Goal: Use online tool/utility: Utilize a website feature to perform a specific function

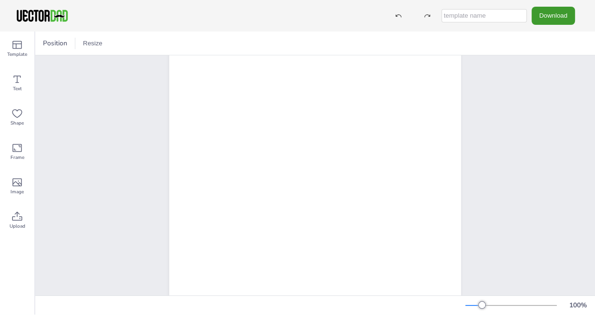
scroll to position [27, 0]
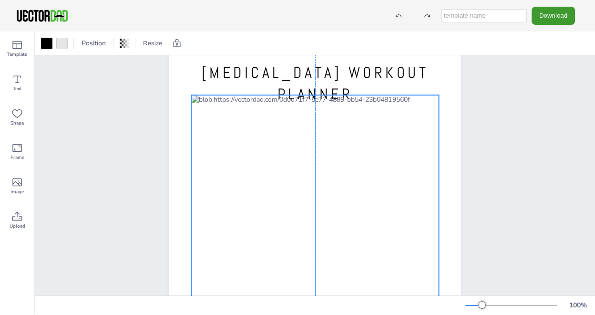
click at [361, 129] on div at bounding box center [314, 241] width 247 height 293
click at [16, 84] on icon at bounding box center [16, 78] width 11 height 11
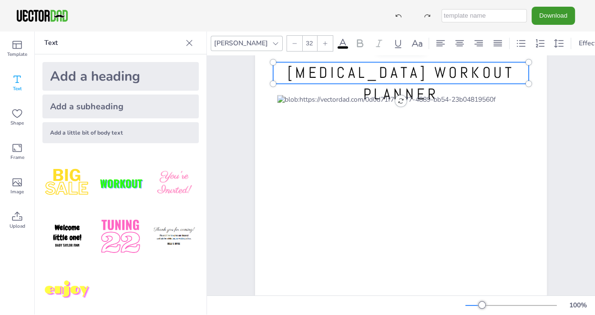
click at [308, 75] on span "[MEDICAL_DATA] WORKOUT PLANNER" at bounding box center [401, 83] width 227 height 41
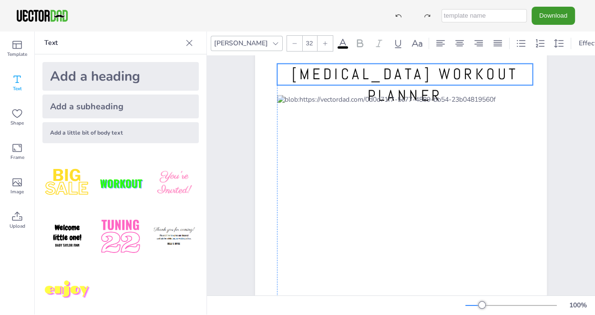
click at [337, 75] on span "[MEDICAL_DATA] WORKOUT PLANNER" at bounding box center [404, 84] width 227 height 41
click at [336, 76] on span "[MEDICAL_DATA] WORKOUT PLANNER" at bounding box center [404, 84] width 227 height 41
click at [298, 76] on span "[MEDICAL_DATA] WORKOUT PLANNER" at bounding box center [404, 84] width 227 height 41
drag, startPoint x: 298, startPoint y: 76, endPoint x: 351, endPoint y: 81, distance: 54.1
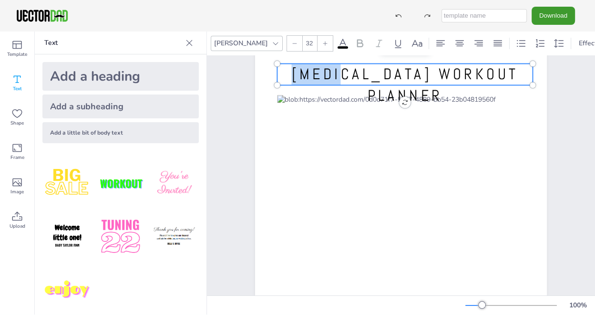
click at [351, 81] on span "[MEDICAL_DATA] WORKOUT PLANNER" at bounding box center [404, 84] width 227 height 41
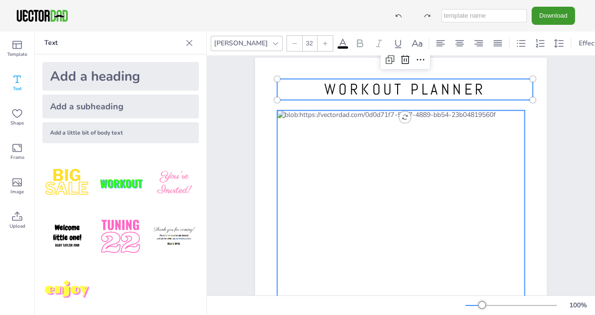
scroll to position [0, 0]
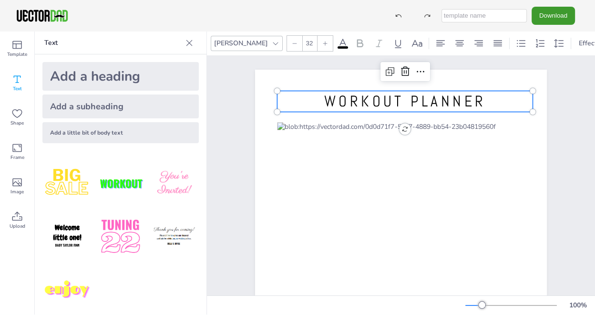
click at [487, 103] on p "WORKOUT PLANNER" at bounding box center [405, 101] width 256 height 21
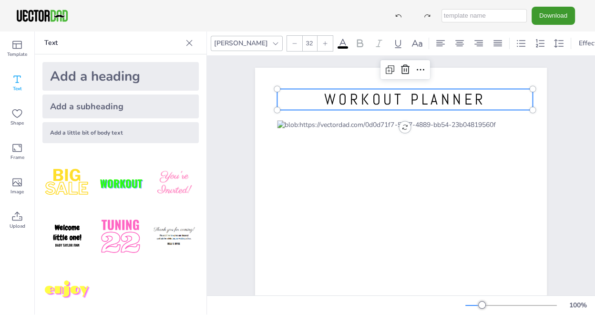
click at [136, 98] on div "Add a subheading" at bounding box center [120, 106] width 156 height 24
type input "--"
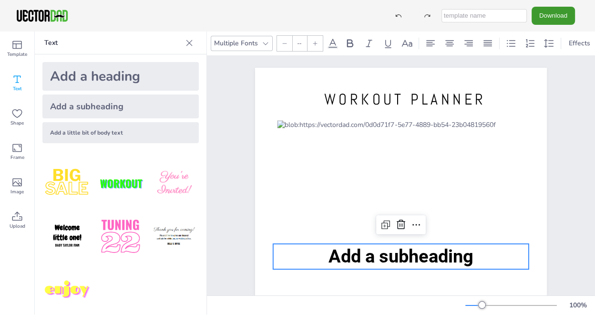
click at [577, 134] on div "[DOMAIN_NAME] WORKOUT PLANNER Add a subheading" at bounding box center [401, 256] width 374 height 406
click at [370, 254] on span "Add a subheading" at bounding box center [401, 256] width 145 height 21
click at [399, 221] on icon at bounding box center [400, 224] width 11 height 11
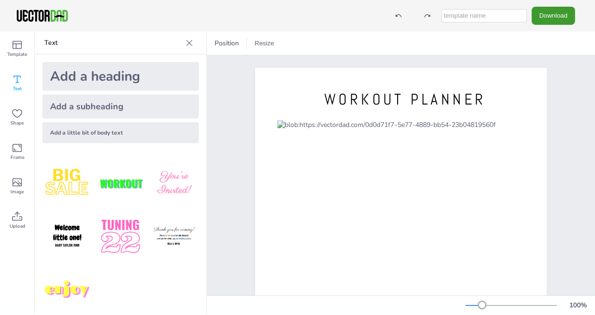
click at [145, 130] on div "Add a little bit of body text" at bounding box center [120, 132] width 156 height 21
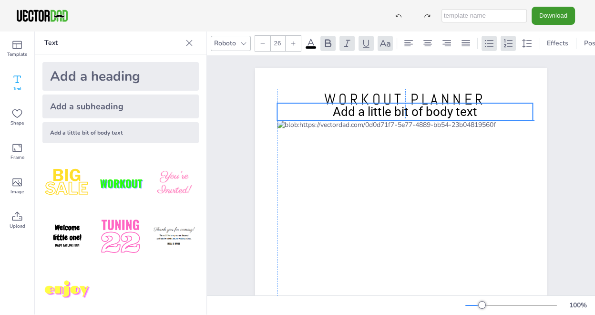
drag, startPoint x: 327, startPoint y: 257, endPoint x: 332, endPoint y: 111, distance: 146.5
click at [333, 111] on span "Add a little bit of body text" at bounding box center [405, 111] width 144 height 14
click at [356, 115] on span "Add a little bit of body text" at bounding box center [405, 111] width 144 height 14
click at [333, 112] on span "Add a little bit of body text" at bounding box center [405, 111] width 144 height 14
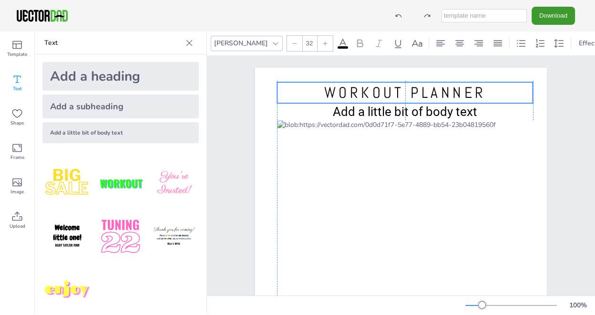
drag, startPoint x: 342, startPoint y: 98, endPoint x: 343, endPoint y: 90, distance: 8.2
click at [343, 90] on span "WORKOUT PLANNER" at bounding box center [405, 92] width 162 height 19
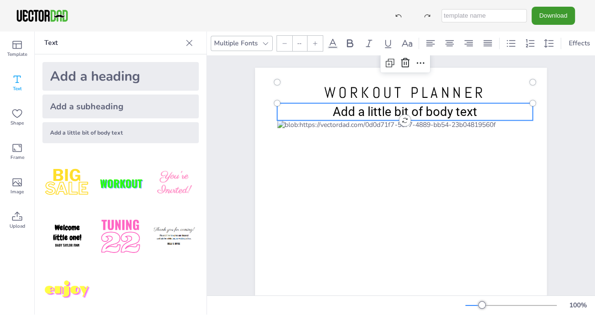
type input "26"
click at [337, 110] on span "Add a little bit of body text" at bounding box center [405, 111] width 144 height 14
click at [361, 108] on span "Add a little bit of body text" at bounding box center [405, 111] width 144 height 14
click at [359, 113] on span "Add a little bit of body text" at bounding box center [405, 111] width 144 height 14
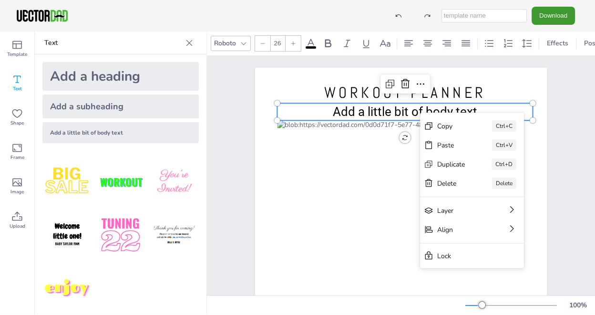
click at [358, 114] on span "Add a little bit of body text" at bounding box center [405, 111] width 144 height 14
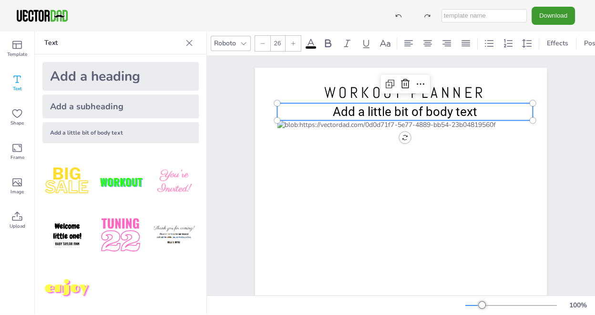
click at [358, 114] on span "Add a little bit of body text" at bounding box center [405, 111] width 144 height 14
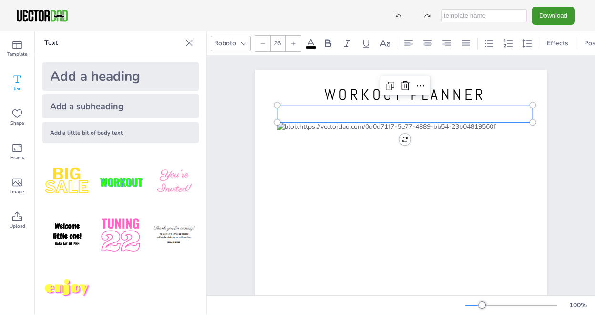
click at [315, 46] on span at bounding box center [311, 47] width 10 height 2
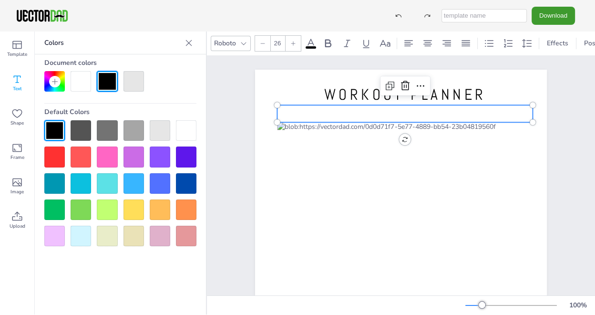
click at [315, 46] on span at bounding box center [311, 47] width 10 height 2
click at [365, 39] on icon at bounding box center [365, 43] width 11 height 11
click at [406, 114] on p at bounding box center [405, 113] width 256 height 17
drag, startPoint x: 401, startPoint y: 116, endPoint x: 404, endPoint y: 121, distance: 5.4
click at [402, 117] on u "/" at bounding box center [404, 113] width 5 height 14
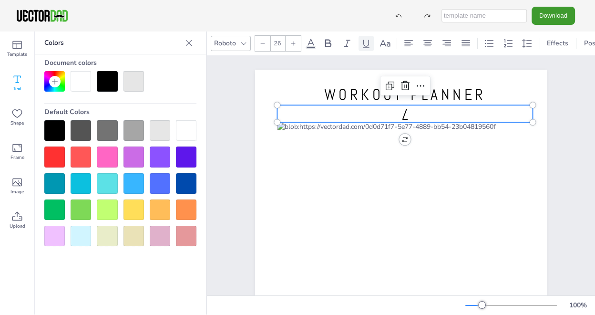
click at [365, 44] on icon at bounding box center [366, 44] width 7 height 8
click at [411, 116] on u "/" at bounding box center [413, 113] width 5 height 14
click at [411, 115] on u "/" at bounding box center [413, 113] width 5 height 14
click at [365, 38] on icon at bounding box center [365, 43] width 11 height 11
drag, startPoint x: 389, startPoint y: 115, endPoint x: 432, endPoint y: 115, distance: 42.4
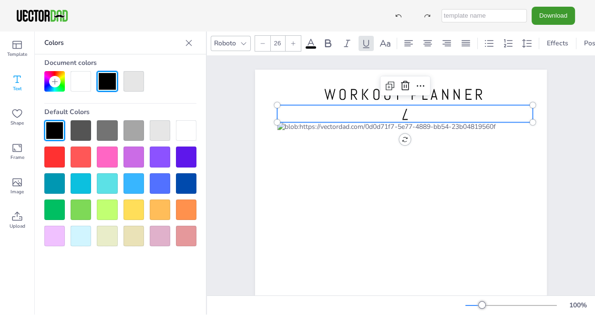
click at [432, 115] on p "/" at bounding box center [405, 113] width 256 height 17
click at [360, 43] on icon at bounding box center [365, 43] width 11 height 11
click at [369, 40] on icon at bounding box center [366, 44] width 7 height 8
click at [363, 43] on icon at bounding box center [365, 43] width 11 height 11
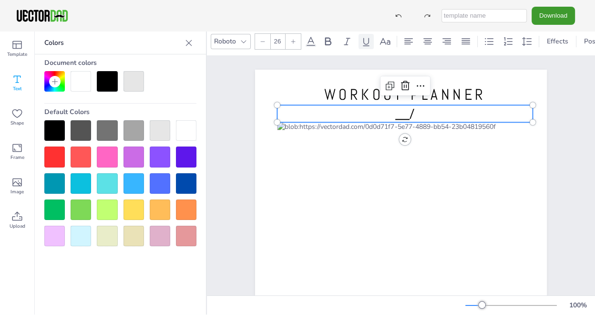
click at [362, 40] on icon at bounding box center [365, 41] width 11 height 11
drag, startPoint x: 408, startPoint y: 116, endPoint x: 458, endPoint y: 119, distance: 49.6
click at [458, 119] on p "/" at bounding box center [405, 113] width 256 height 17
click at [360, 41] on icon at bounding box center [365, 41] width 11 height 11
click at [433, 112] on p "/" at bounding box center [405, 113] width 256 height 17
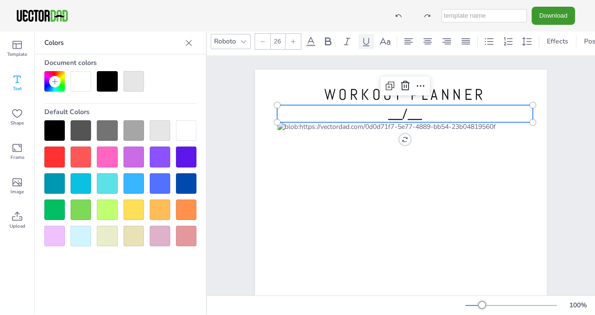
click at [365, 40] on icon at bounding box center [365, 41] width 11 height 11
drag, startPoint x: 369, startPoint y: 116, endPoint x: 407, endPoint y: 119, distance: 38.3
click at [407, 119] on p "/ to" at bounding box center [405, 113] width 256 height 17
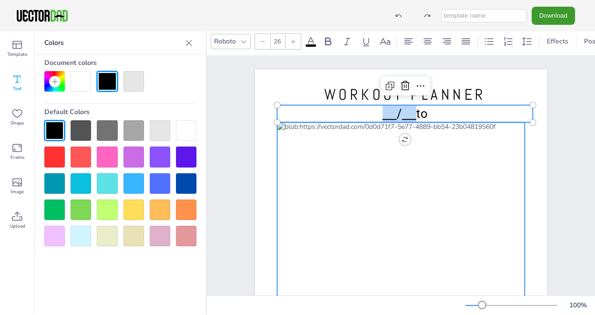
copy p "/"
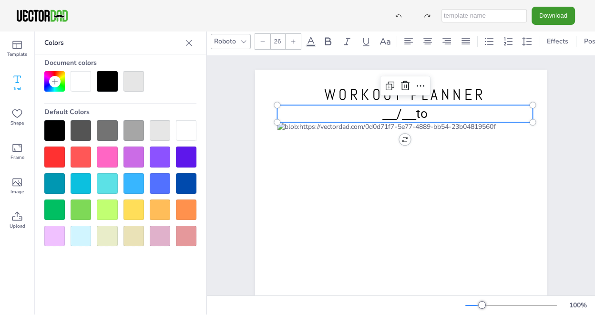
click at [437, 113] on p "/ to" at bounding box center [405, 113] width 256 height 17
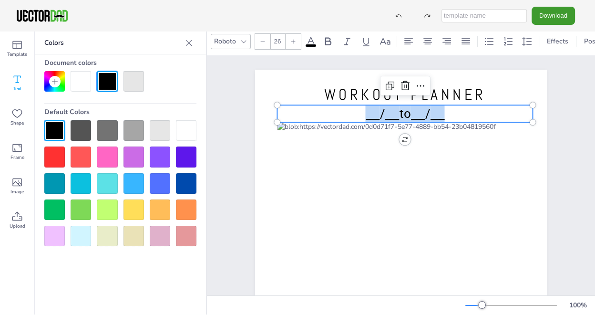
drag, startPoint x: 462, startPoint y: 115, endPoint x: 347, endPoint y: 117, distance: 114.9
click at [347, 117] on p "/ to /" at bounding box center [405, 113] width 256 height 17
click at [260, 39] on icon at bounding box center [263, 42] width 6 height 6
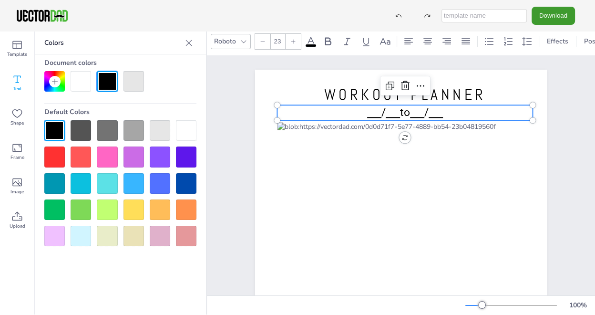
click at [260, 39] on icon at bounding box center [263, 42] width 6 height 6
click at [350, 95] on span "WORKOUT PLANNER" at bounding box center [405, 94] width 162 height 19
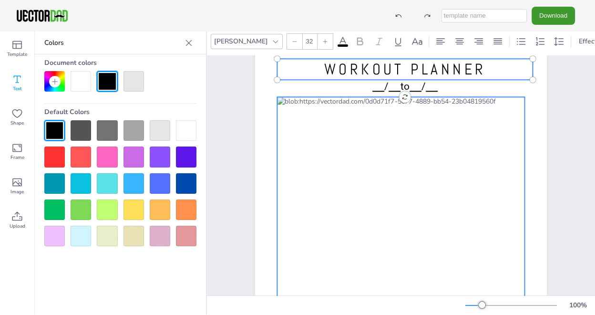
scroll to position [27, 0]
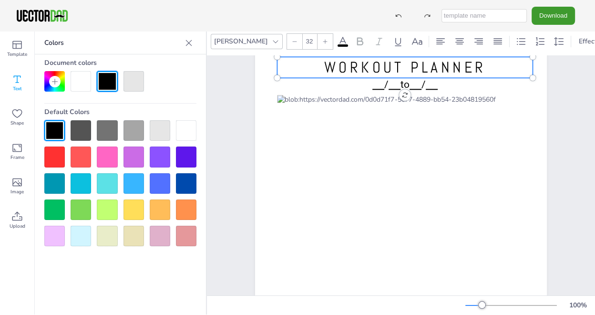
click at [338, 60] on span "WORKOUT PLANNER" at bounding box center [405, 67] width 162 height 19
click at [347, 69] on span "WORKOUT PLANNER" at bounding box center [405, 67] width 162 height 19
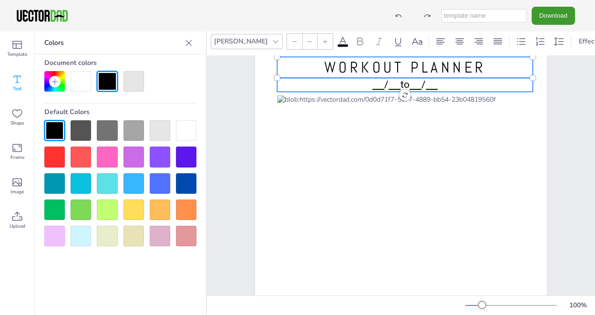
type input "21"
click at [416, 86] on span at bounding box center [416, 84] width 12 height 11
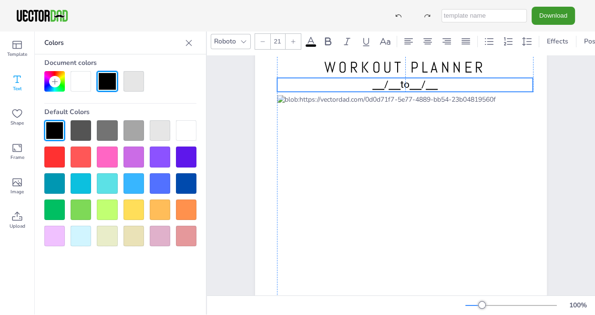
click at [372, 86] on u at bounding box center [378, 84] width 12 height 11
click at [418, 86] on span at bounding box center [416, 84] width 12 height 11
click at [438, 85] on span at bounding box center [432, 84] width 12 height 11
drag, startPoint x: 445, startPoint y: 85, endPoint x: 359, endPoint y: 84, distance: 85.8
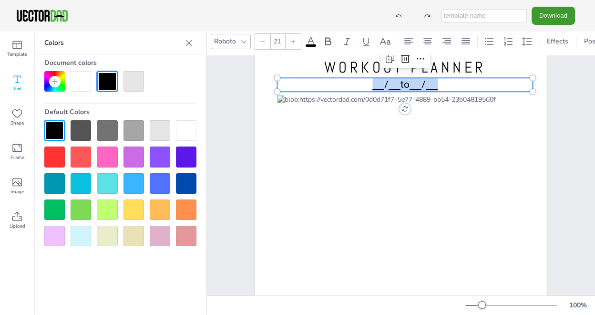
click at [359, 84] on p "/ to /" at bounding box center [405, 85] width 256 height 14
click at [242, 40] on icon at bounding box center [244, 42] width 8 height 8
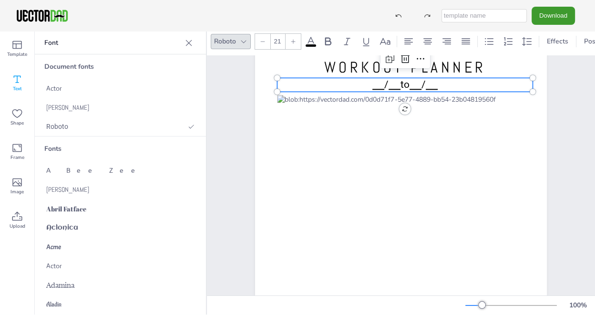
click at [243, 38] on icon at bounding box center [244, 42] width 8 height 8
click at [86, 105] on div "[PERSON_NAME]" at bounding box center [120, 107] width 171 height 19
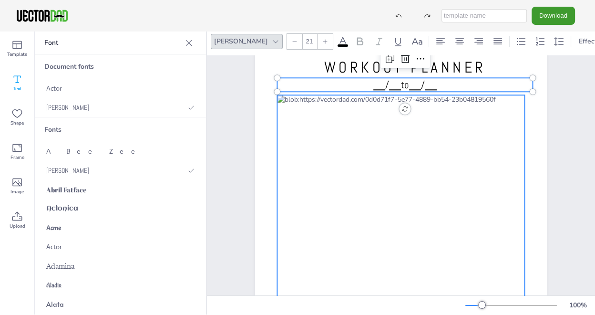
scroll to position [0, 0]
click at [344, 171] on div at bounding box center [400, 241] width 247 height 293
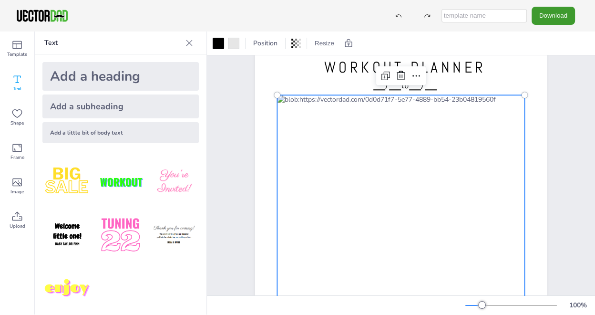
click at [304, 110] on div at bounding box center [400, 241] width 247 height 293
click at [283, 115] on div at bounding box center [400, 241] width 247 height 293
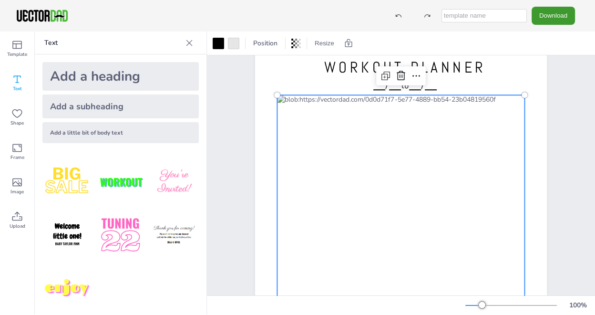
click at [283, 115] on div at bounding box center [400, 241] width 247 height 293
click at [367, 115] on div at bounding box center [400, 241] width 247 height 293
click at [464, 107] on div at bounding box center [400, 241] width 247 height 293
click at [362, 127] on div at bounding box center [400, 241] width 247 height 293
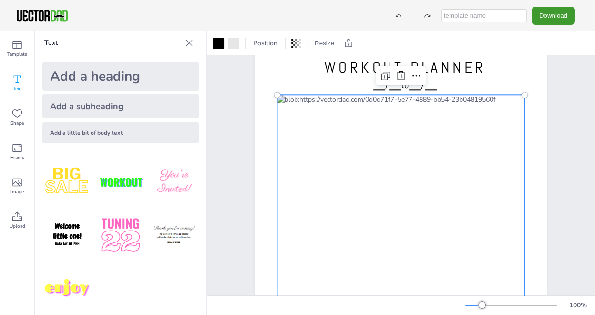
click at [321, 213] on div at bounding box center [400, 241] width 247 height 293
click at [25, 80] on div "Text" at bounding box center [17, 83] width 34 height 34
click at [19, 77] on icon at bounding box center [16, 78] width 11 height 11
click at [236, 46] on div at bounding box center [233, 43] width 11 height 11
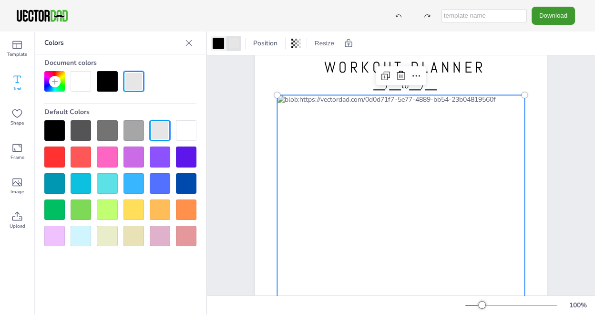
click at [215, 46] on div at bounding box center [218, 43] width 11 height 11
click at [345, 115] on div at bounding box center [400, 241] width 247 height 293
click at [279, 112] on div at bounding box center [400, 241] width 247 height 293
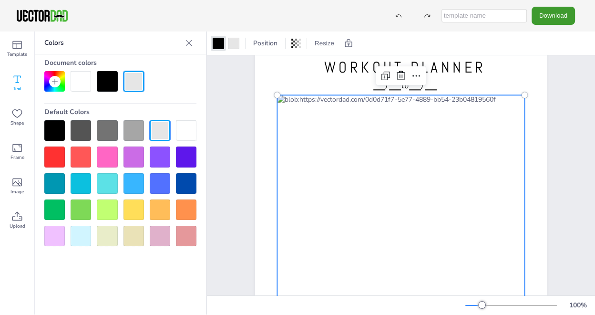
click at [281, 123] on div at bounding box center [400, 241] width 247 height 293
click at [453, 106] on div at bounding box center [400, 241] width 247 height 293
click at [9, 51] on span "Template" at bounding box center [17, 55] width 20 height 8
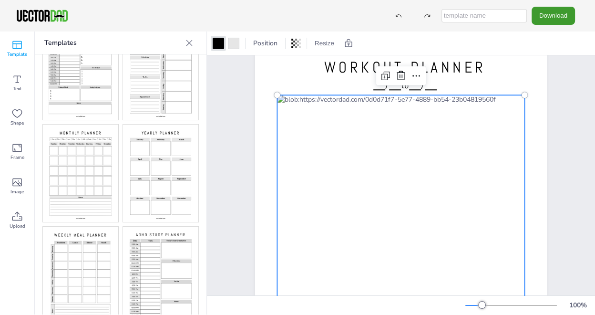
scroll to position [115, 0]
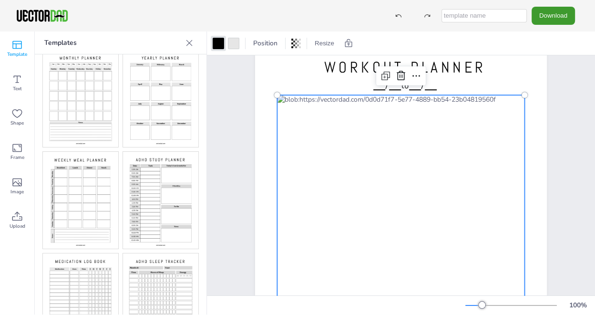
click at [76, 110] on img at bounding box center [80, 98] width 75 height 97
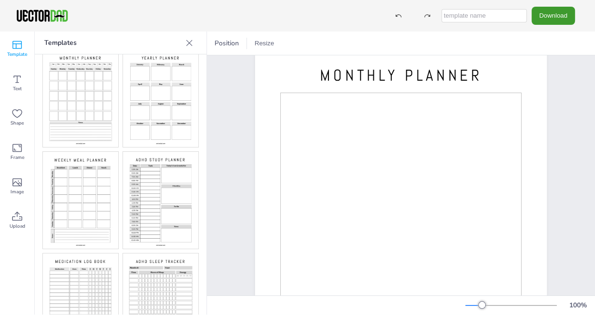
click at [86, 114] on img at bounding box center [80, 98] width 75 height 97
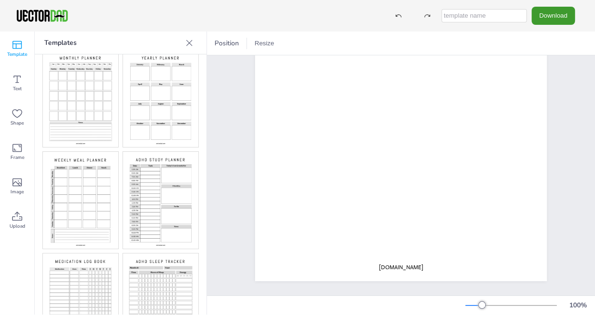
click at [175, 109] on img at bounding box center [160, 98] width 75 height 97
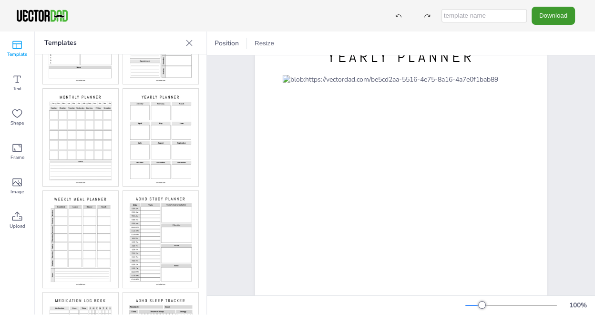
scroll to position [0, 0]
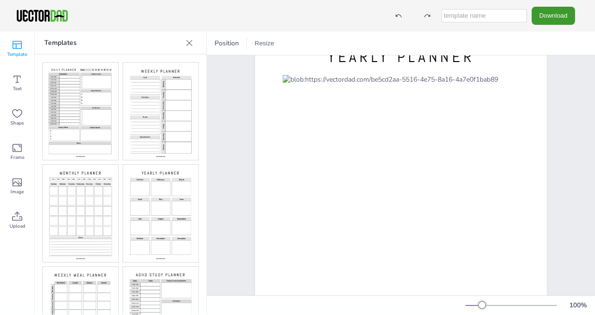
click at [133, 185] on img at bounding box center [160, 213] width 75 height 97
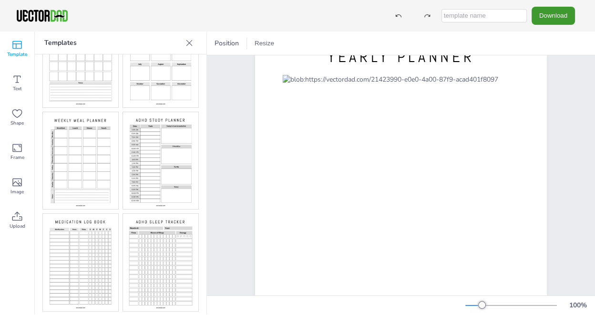
click at [96, 174] on img at bounding box center [80, 160] width 75 height 97
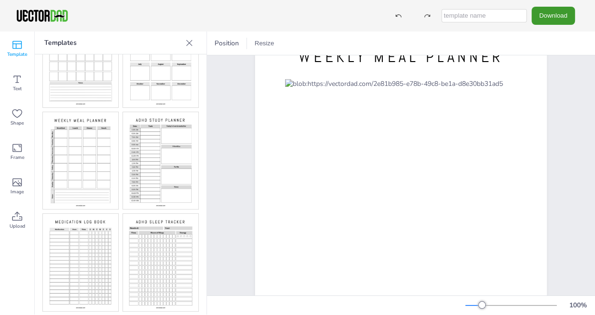
click at [168, 185] on img at bounding box center [160, 160] width 75 height 97
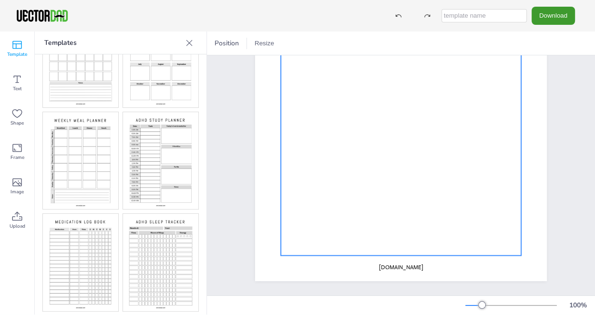
scroll to position [16, 0]
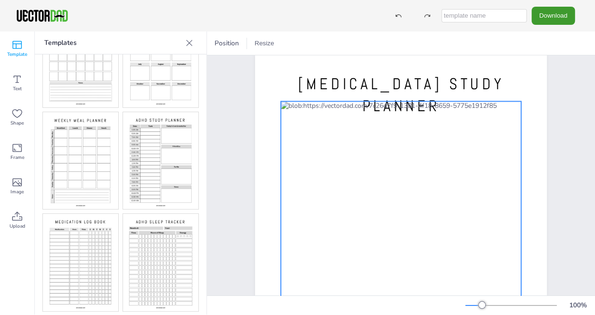
click at [291, 125] on div at bounding box center [401, 253] width 240 height 304
click at [385, 82] on icon at bounding box center [385, 81] width 11 height 11
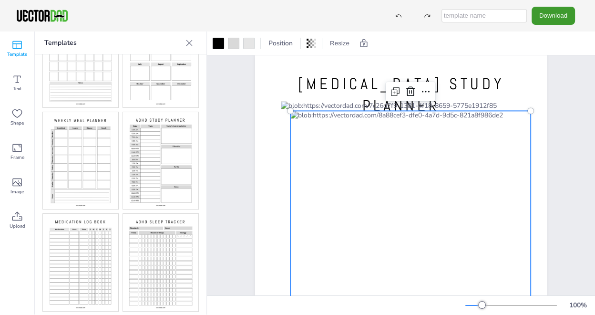
click at [16, 50] on icon at bounding box center [16, 44] width 11 height 11
drag, startPoint x: 143, startPoint y: 142, endPoint x: 153, endPoint y: 140, distance: 10.2
click at [143, 142] on img at bounding box center [160, 160] width 75 height 97
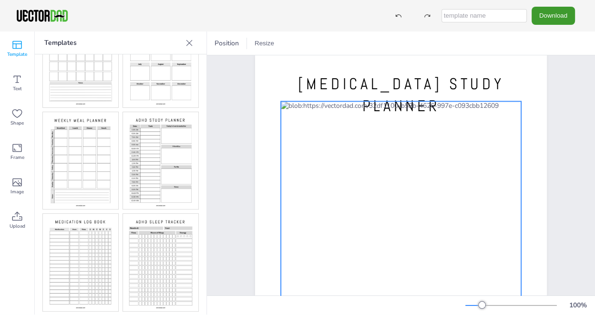
click at [347, 182] on div at bounding box center [401, 253] width 240 height 304
click at [300, 120] on div at bounding box center [401, 253] width 240 height 304
click at [22, 84] on icon at bounding box center [16, 78] width 11 height 11
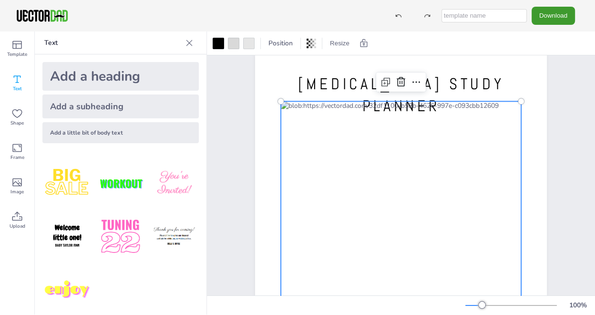
click at [309, 121] on div at bounding box center [401, 253] width 240 height 304
